Goal: Information Seeking & Learning: Learn about a topic

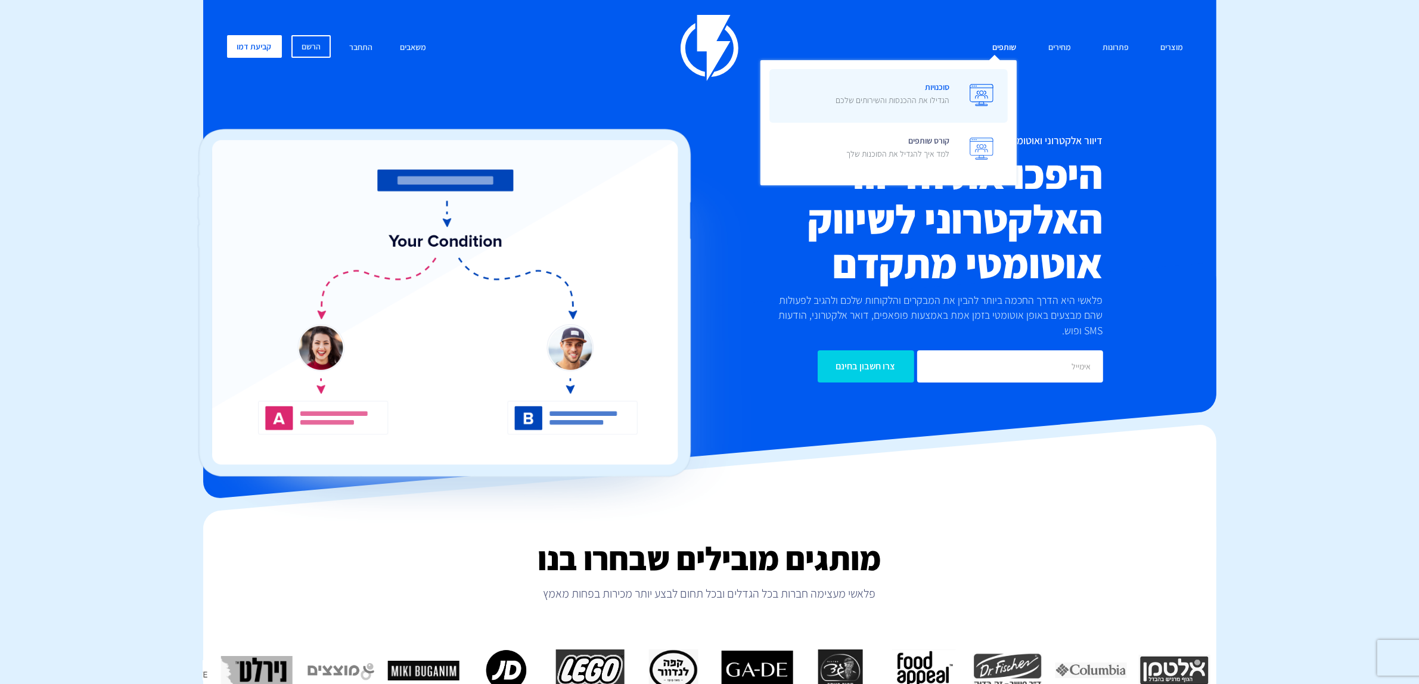
click at [930, 94] on p "הגדילו את ההכנסות והשירותים שלכם" at bounding box center [893, 100] width 114 height 12
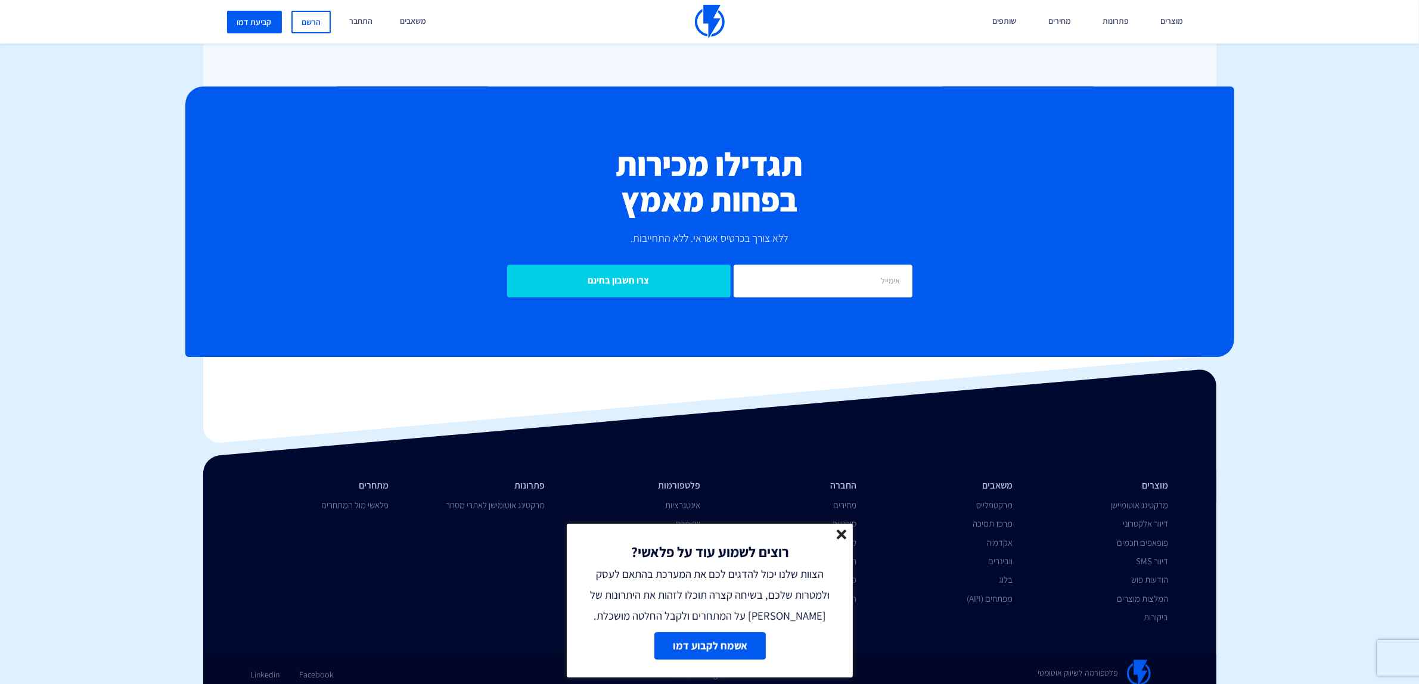
scroll to position [3837, 0]
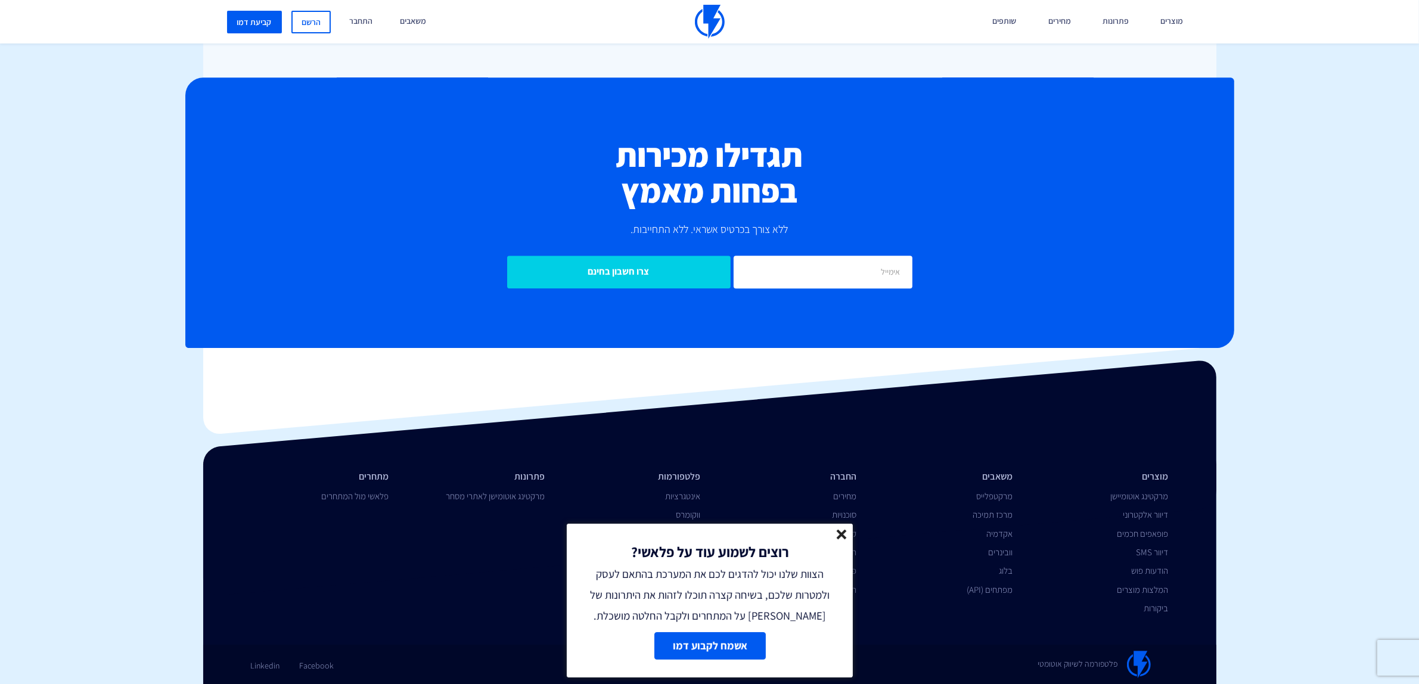
click at [841, 538] on icon at bounding box center [842, 535] width 10 height 10
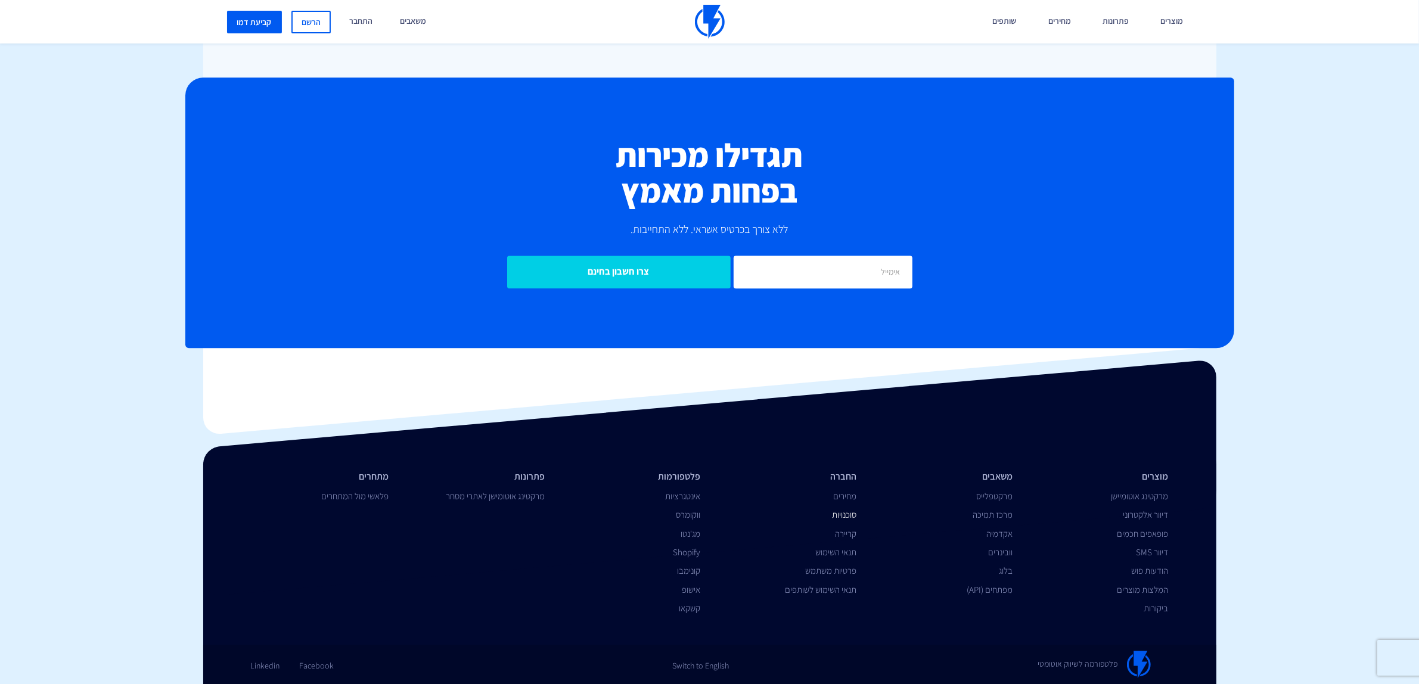
click at [848, 514] on link "סוכנויות" at bounding box center [844, 514] width 24 height 11
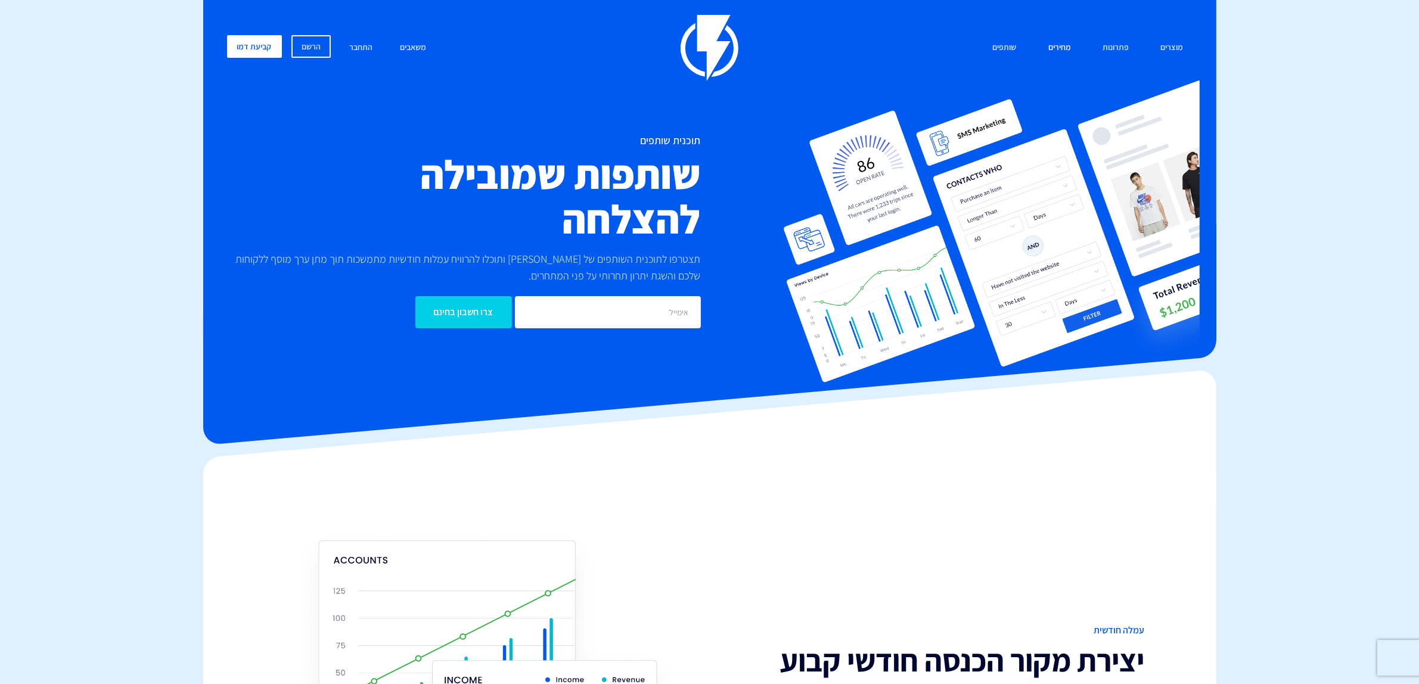
click at [1062, 46] on link "מחירים" at bounding box center [1060, 48] width 41 height 26
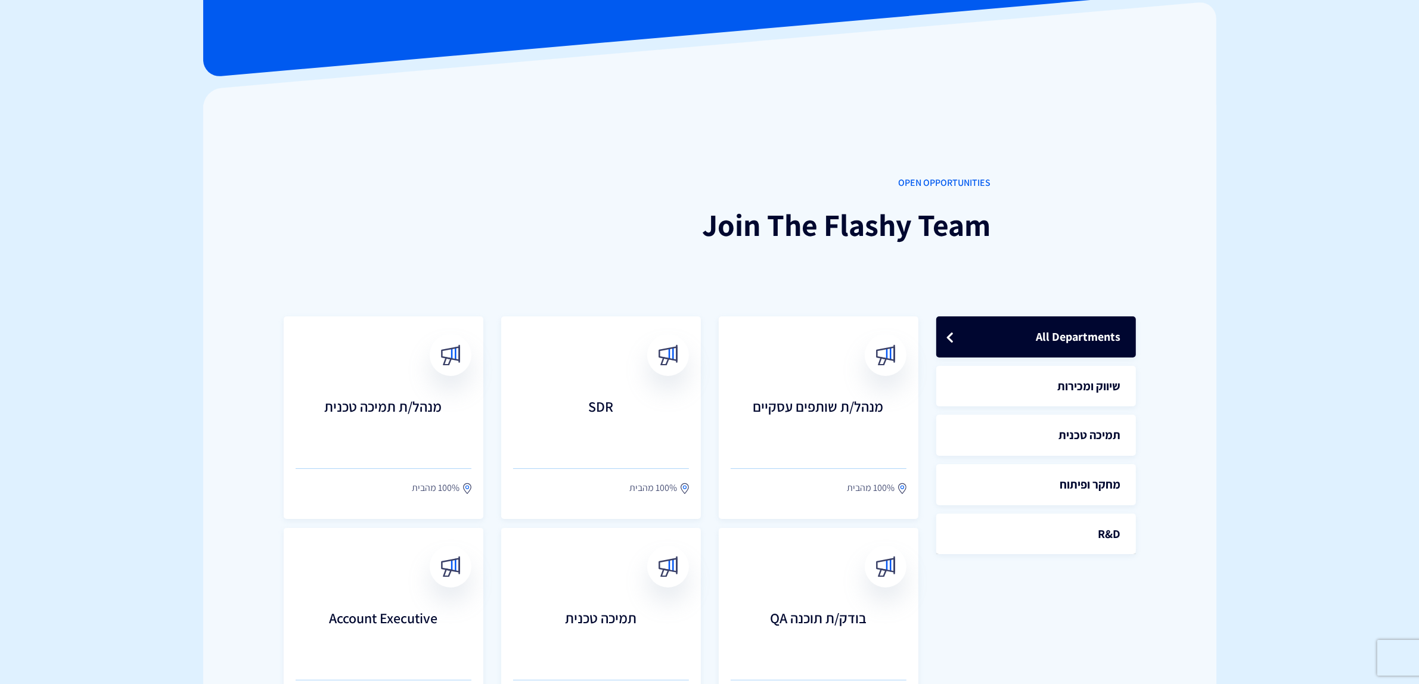
scroll to position [224, 0]
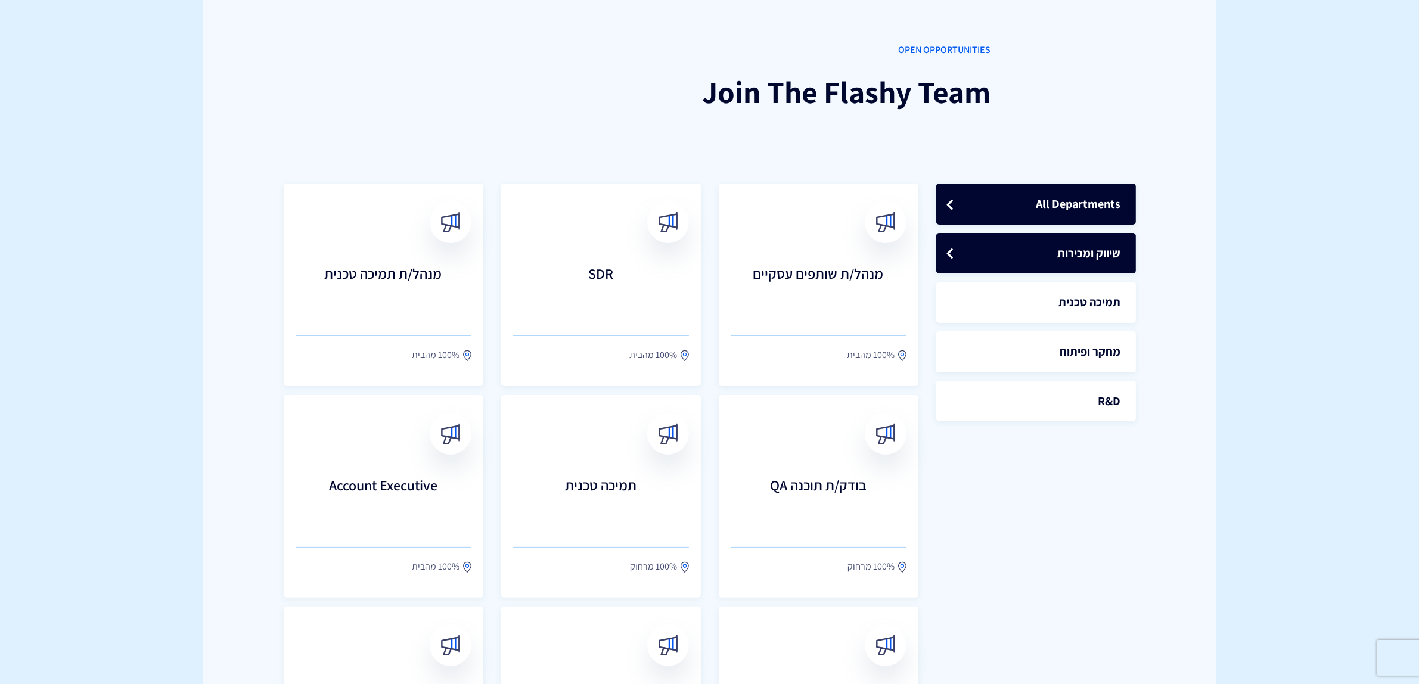
click at [1093, 255] on link "שיווק ומכירות" at bounding box center [1037, 253] width 200 height 41
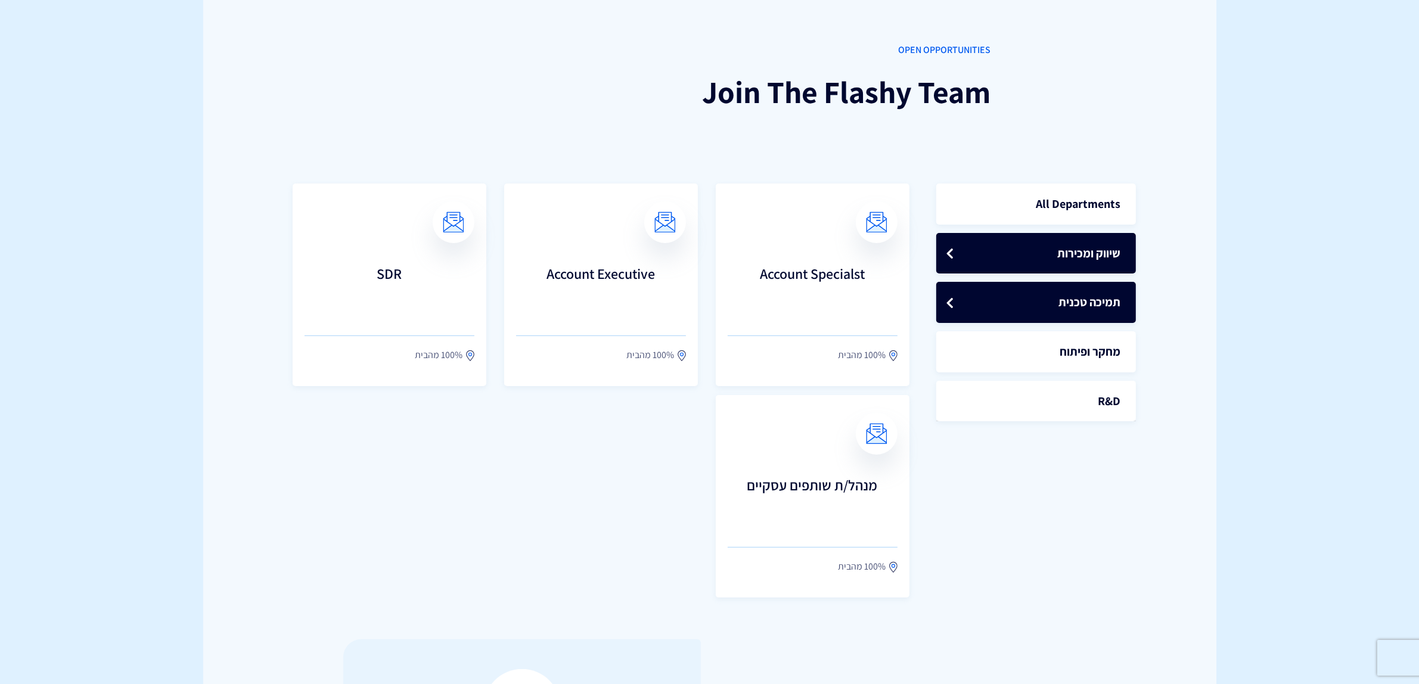
click at [1115, 303] on link "תמיכה טכנית" at bounding box center [1037, 302] width 200 height 41
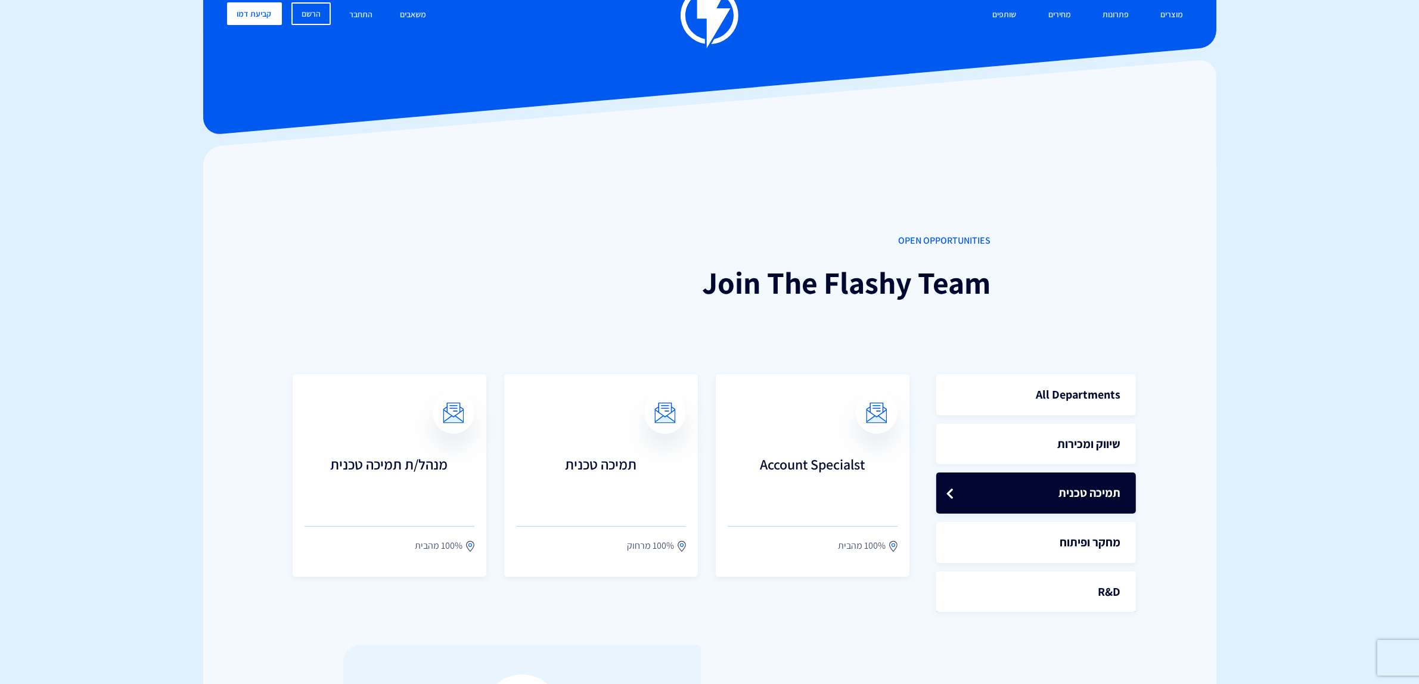
scroll to position [0, 0]
